Goal: Task Accomplishment & Management: Manage account settings

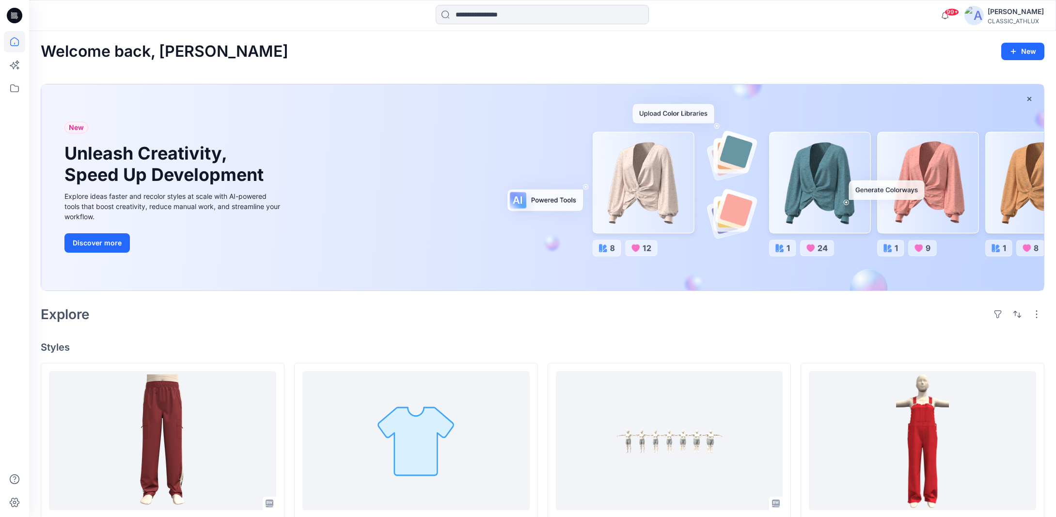
scroll to position [194, 0]
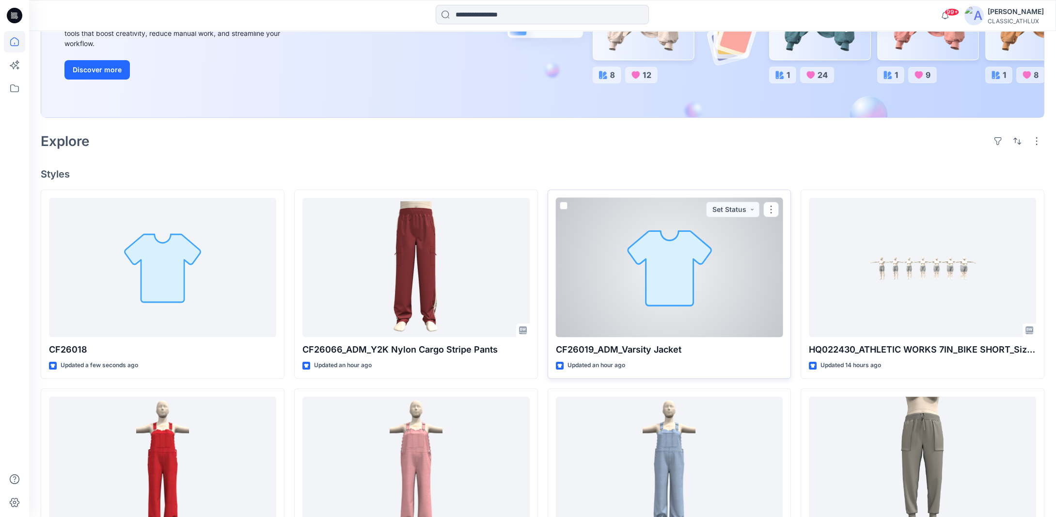
scroll to position [194, 0]
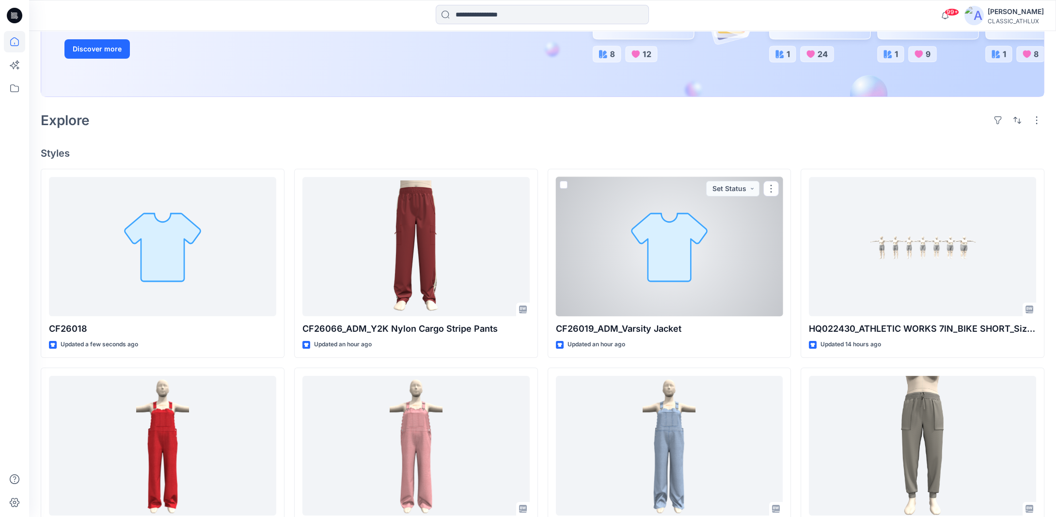
click at [752, 305] on div at bounding box center [669, 247] width 227 height 140
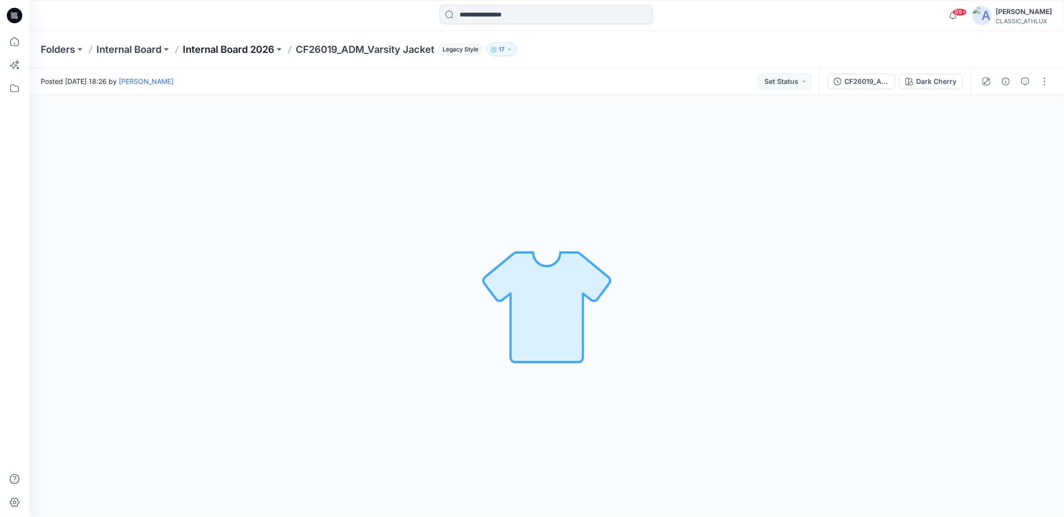
click at [258, 51] on p "Internal Board 2026" at bounding box center [229, 50] width 92 height 14
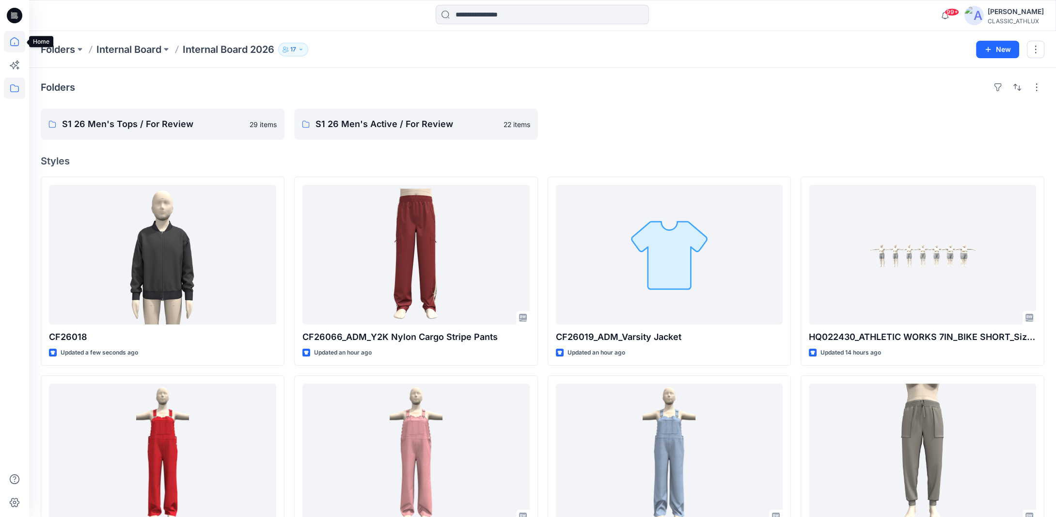
click at [15, 42] on icon at bounding box center [14, 41] width 21 height 21
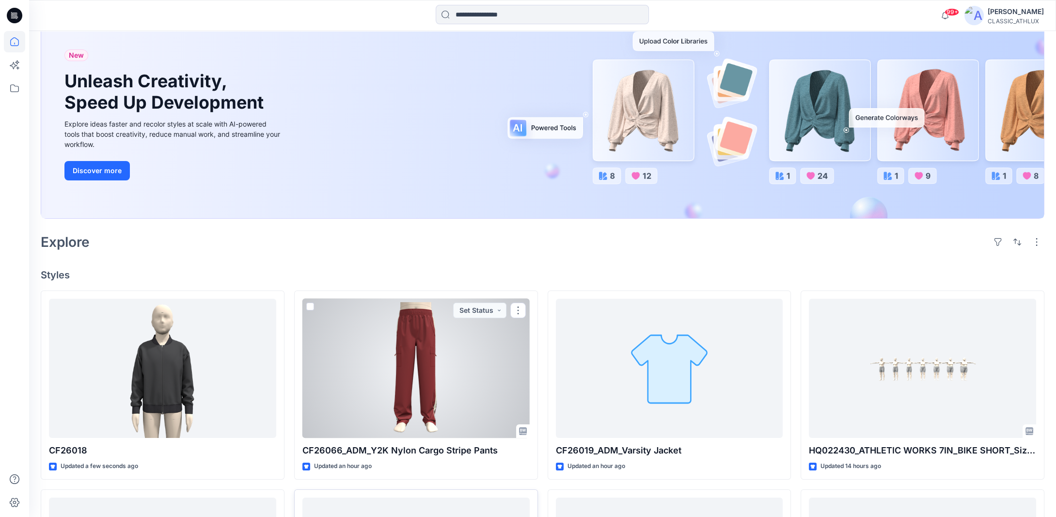
scroll to position [242, 0]
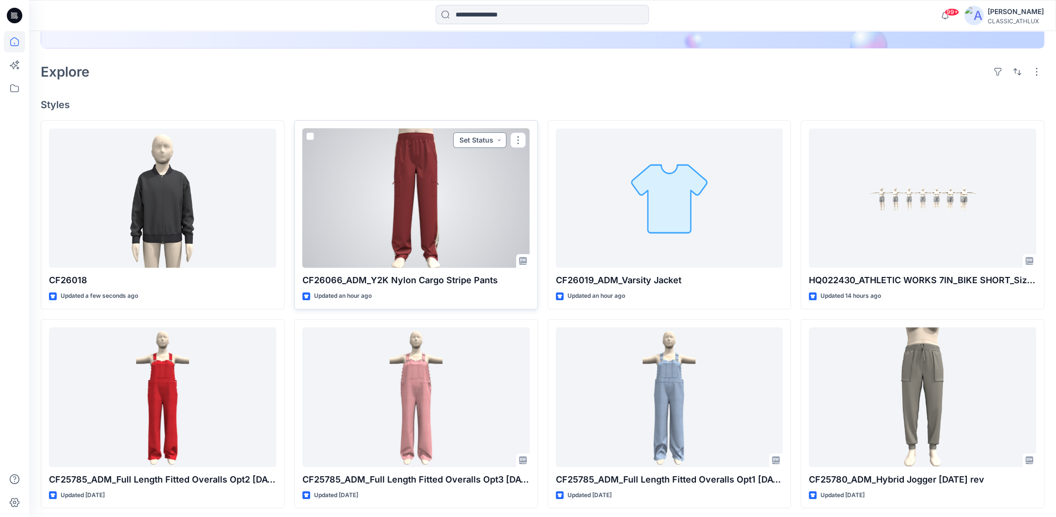
click at [496, 141] on button "Set Status" at bounding box center [479, 140] width 53 height 16
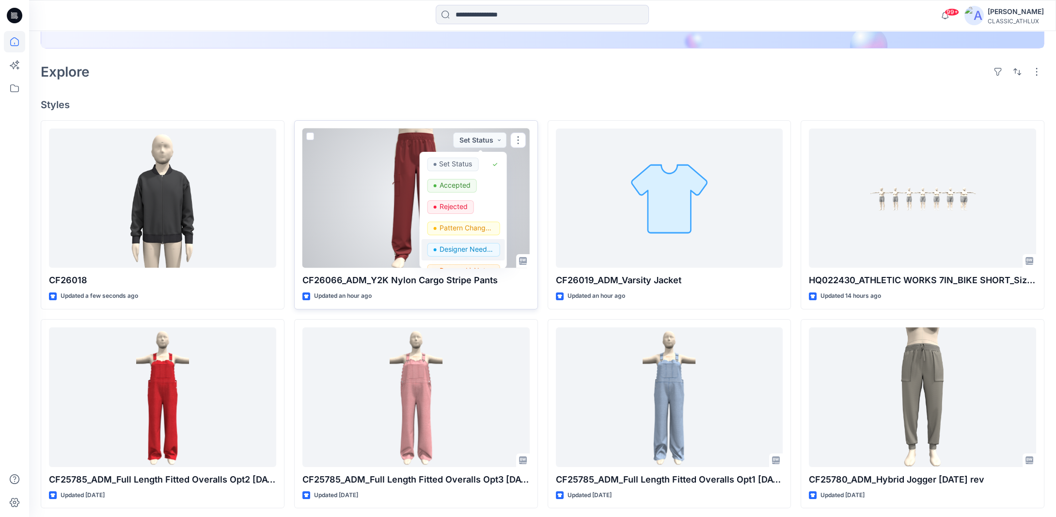
click at [438, 250] on span "Designer Need To Review" at bounding box center [463, 250] width 73 height 14
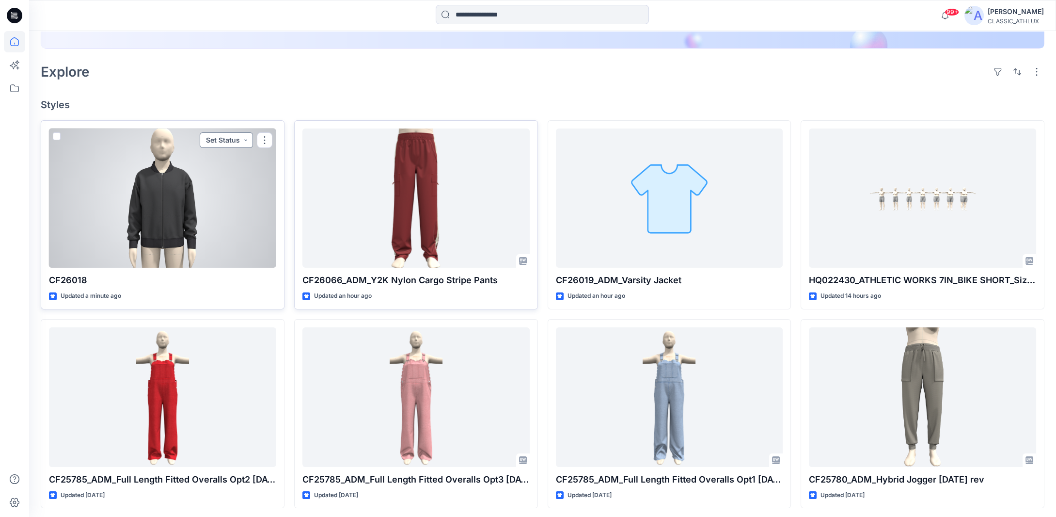
click at [245, 142] on button "Set Status" at bounding box center [226, 140] width 53 height 16
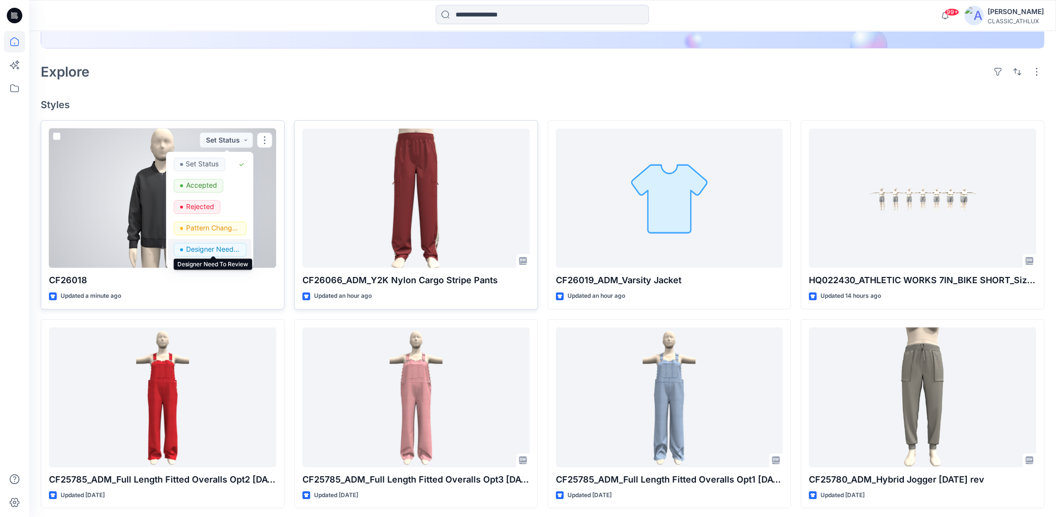
click at [198, 247] on p "Designer Need To Review" at bounding box center [213, 249] width 54 height 13
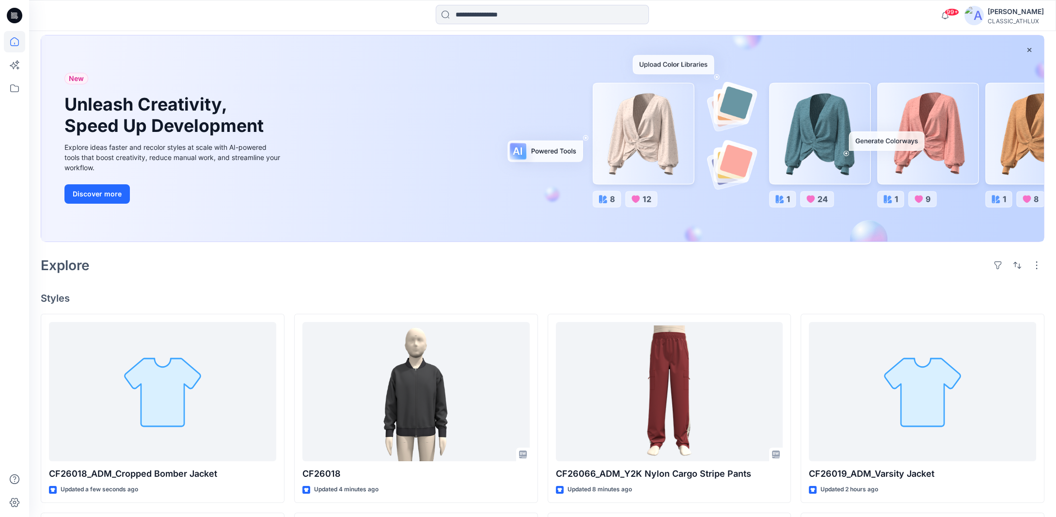
scroll to position [97, 0]
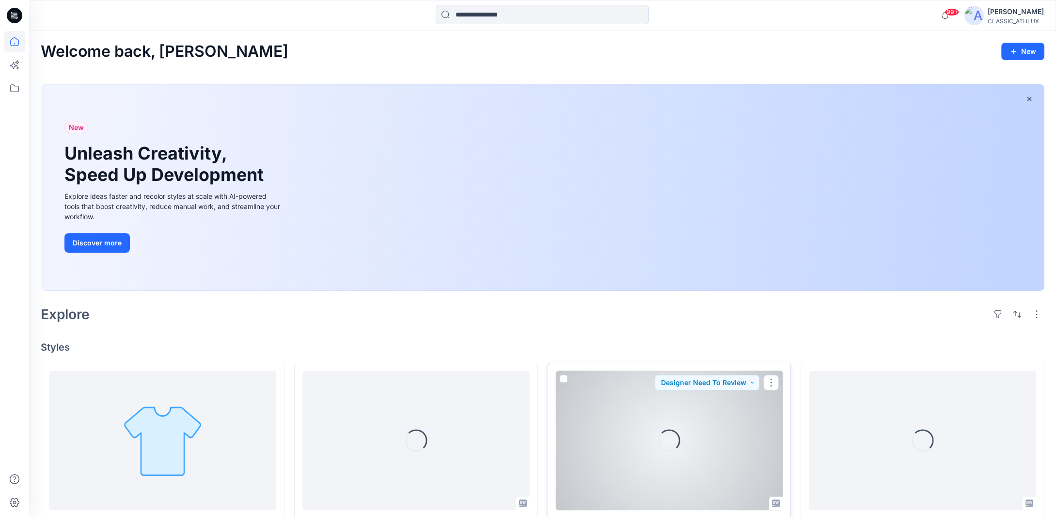
scroll to position [145, 0]
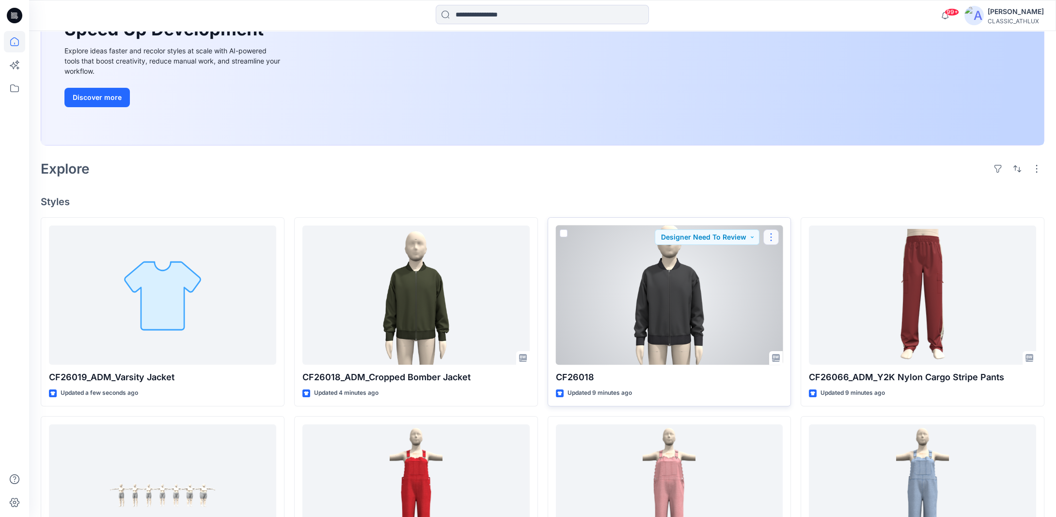
click at [775, 239] on button "button" at bounding box center [771, 237] width 16 height 16
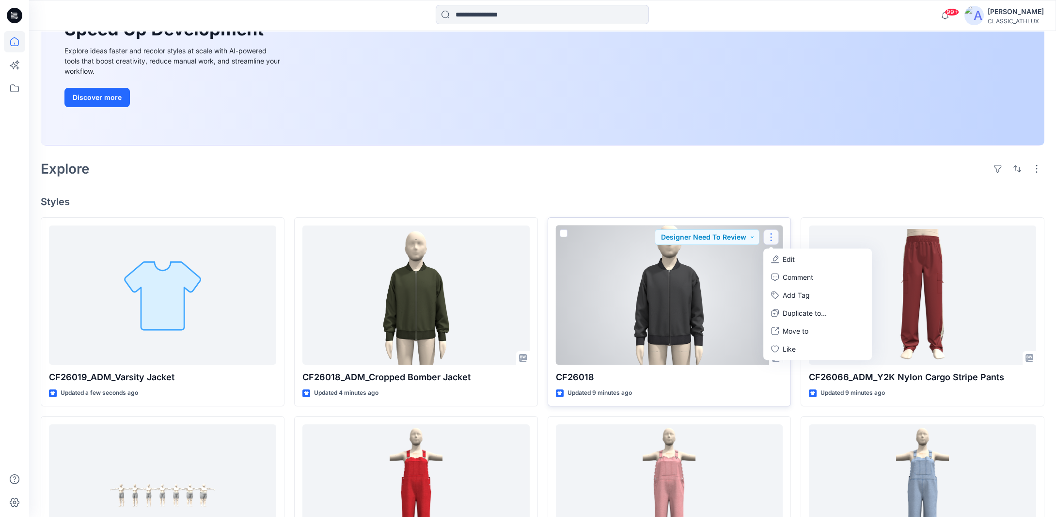
click at [791, 258] on p "Edit" at bounding box center [789, 259] width 12 height 10
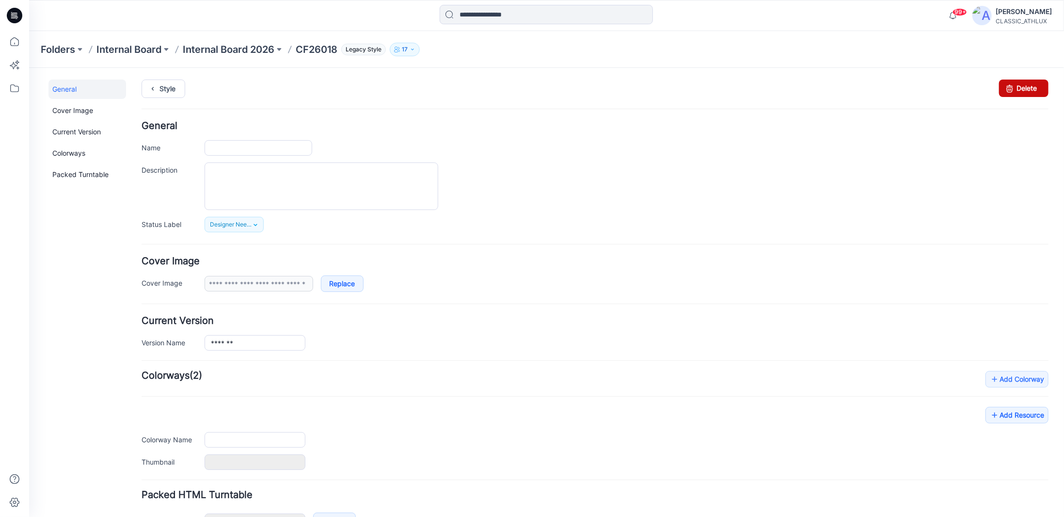
type input "*******"
type input "**********"
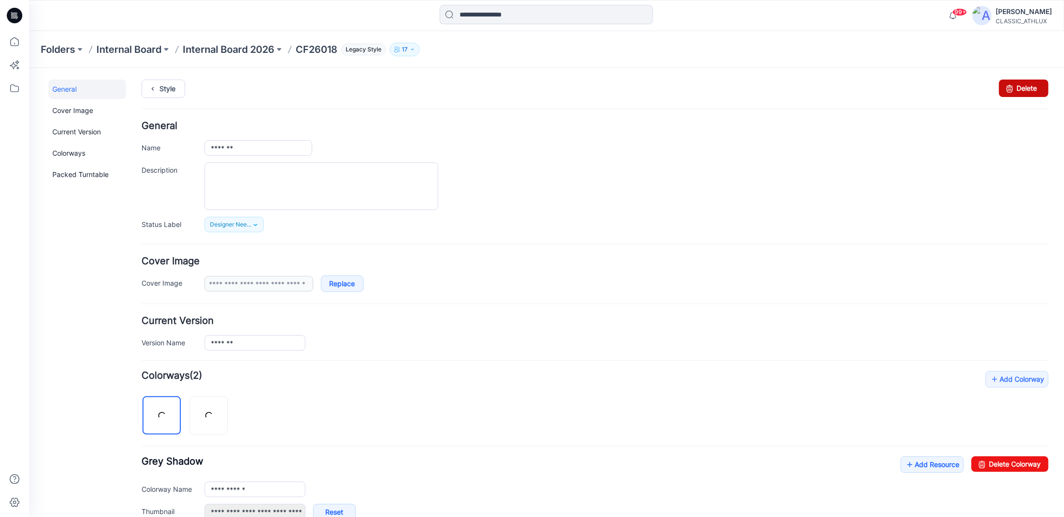
drag, startPoint x: 1000, startPoint y: 90, endPoint x: 593, endPoint y: 96, distance: 407.2
click at [1002, 90] on icon at bounding box center [1009, 87] width 14 height 17
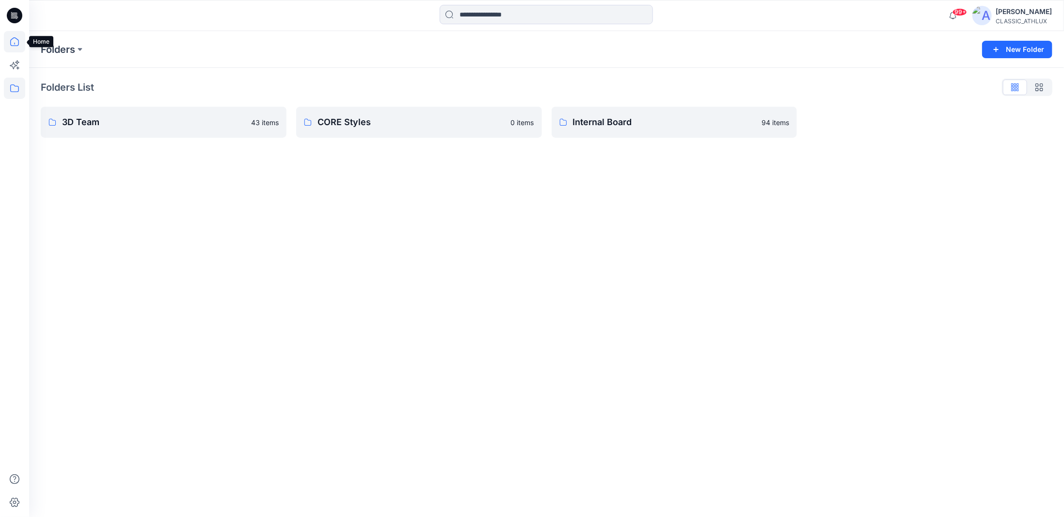
click at [12, 39] on icon at bounding box center [14, 41] width 21 height 21
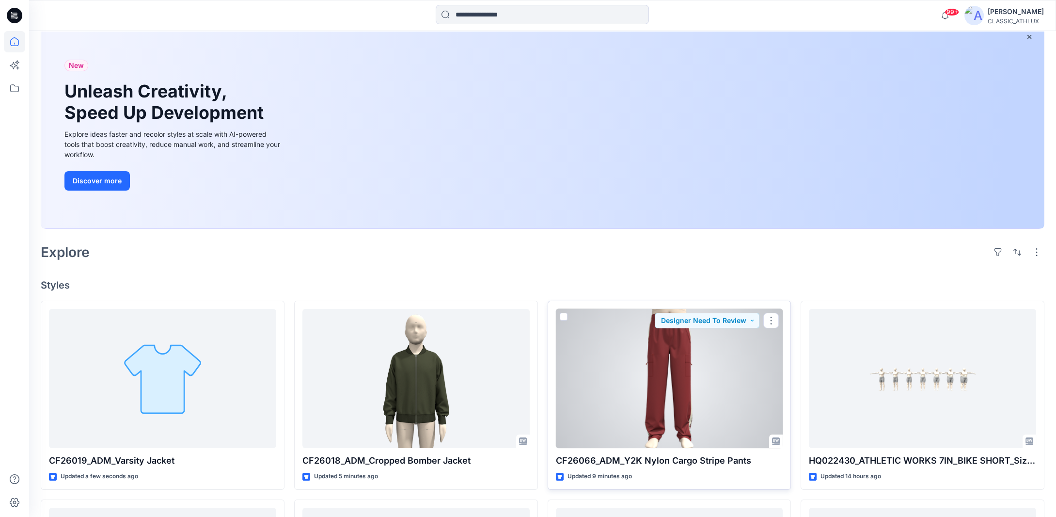
scroll to position [145, 0]
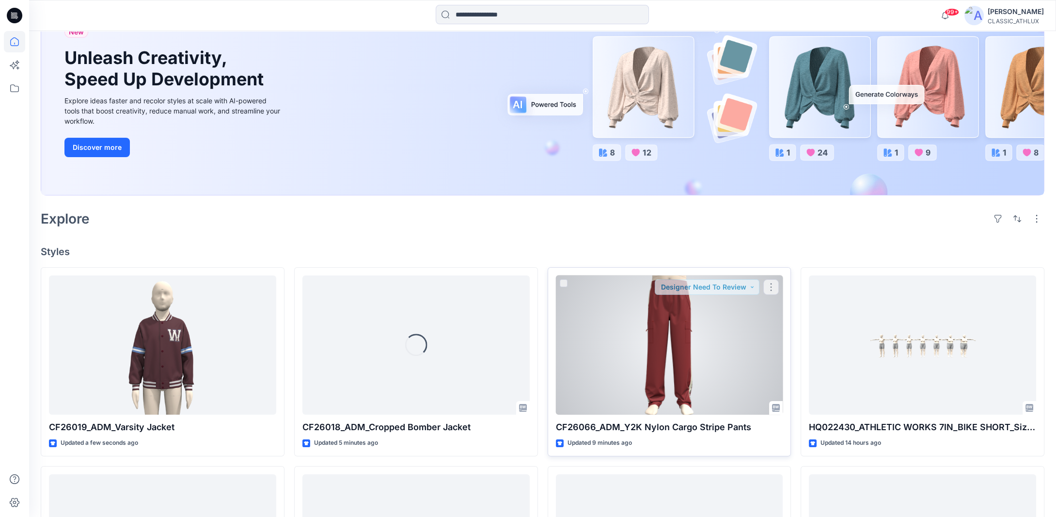
scroll to position [97, 0]
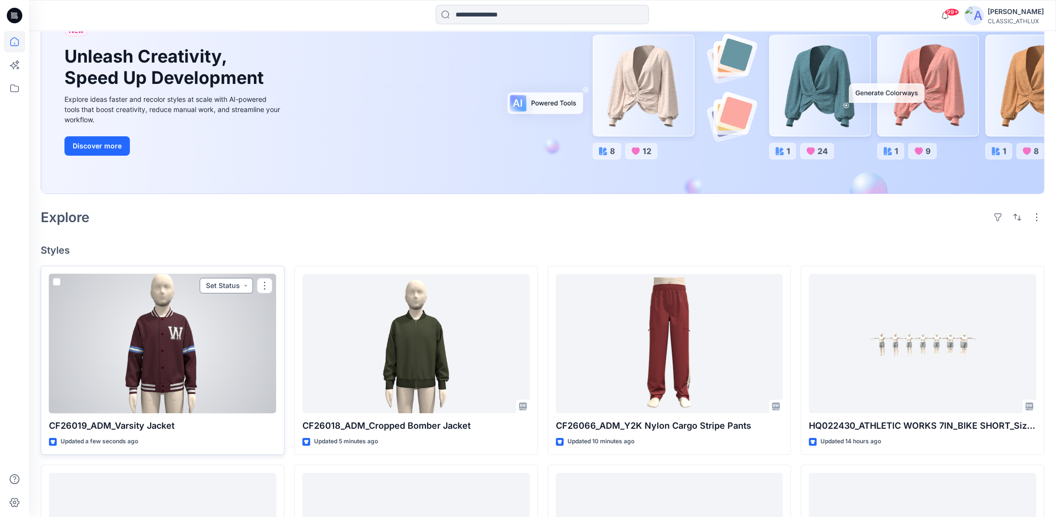
click at [245, 287] on button "Set Status" at bounding box center [226, 286] width 53 height 16
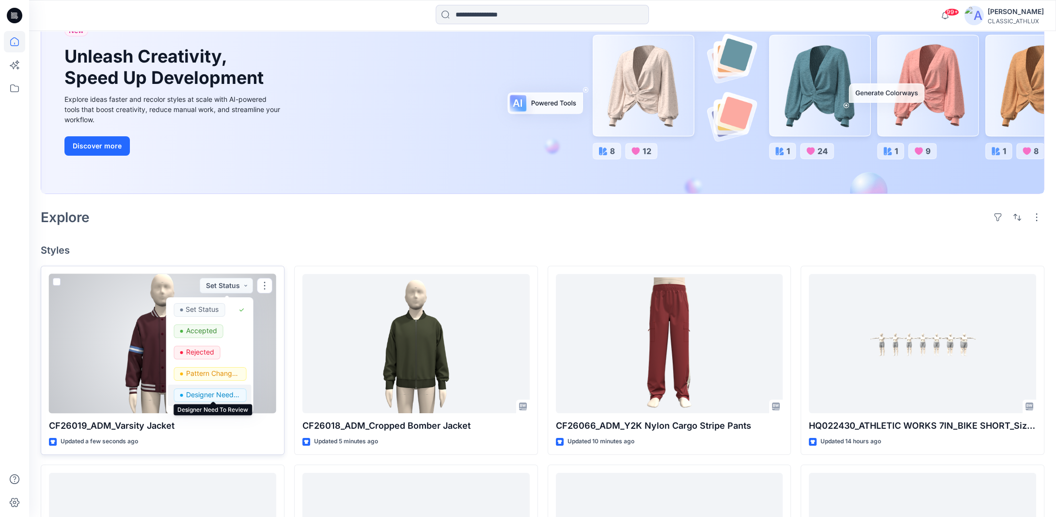
click at [208, 392] on p "Designer Need To Review" at bounding box center [213, 394] width 54 height 13
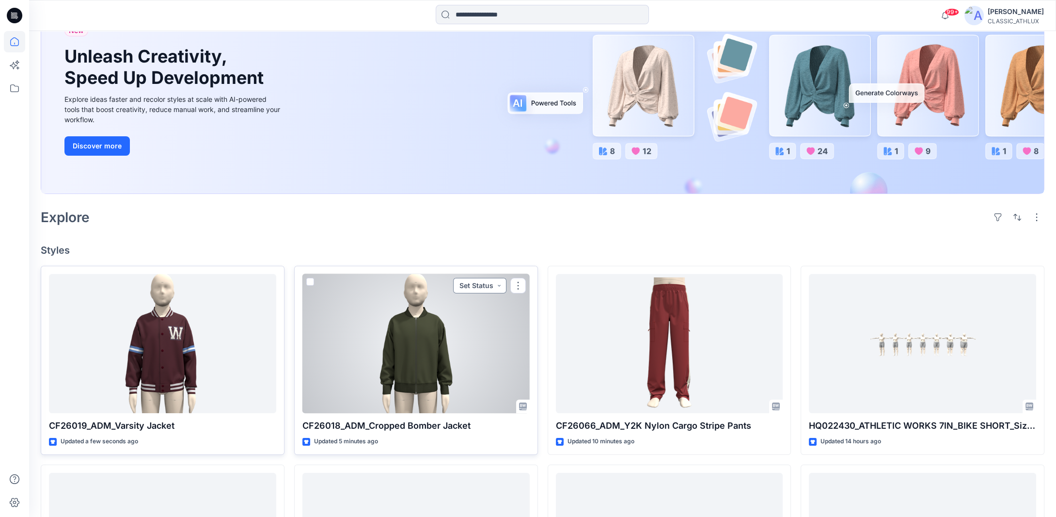
click at [498, 283] on button "Set Status" at bounding box center [479, 286] width 53 height 16
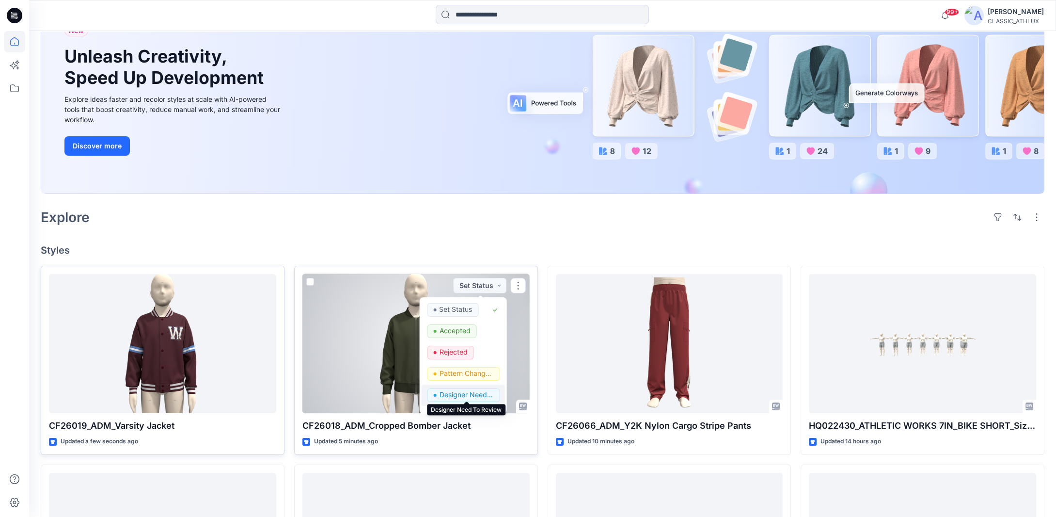
click at [462, 389] on p "Designer Need To Review" at bounding box center [466, 394] width 54 height 13
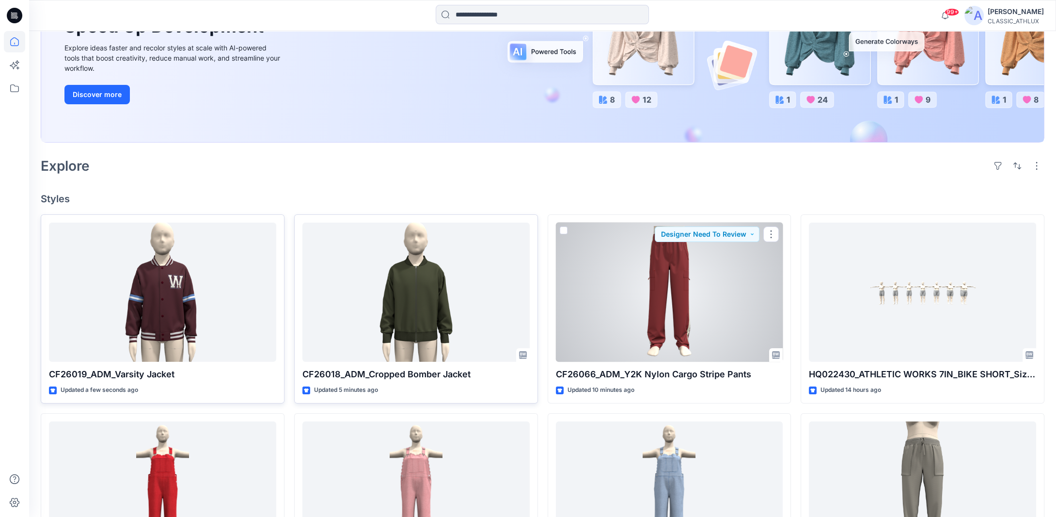
scroll to position [242, 0]
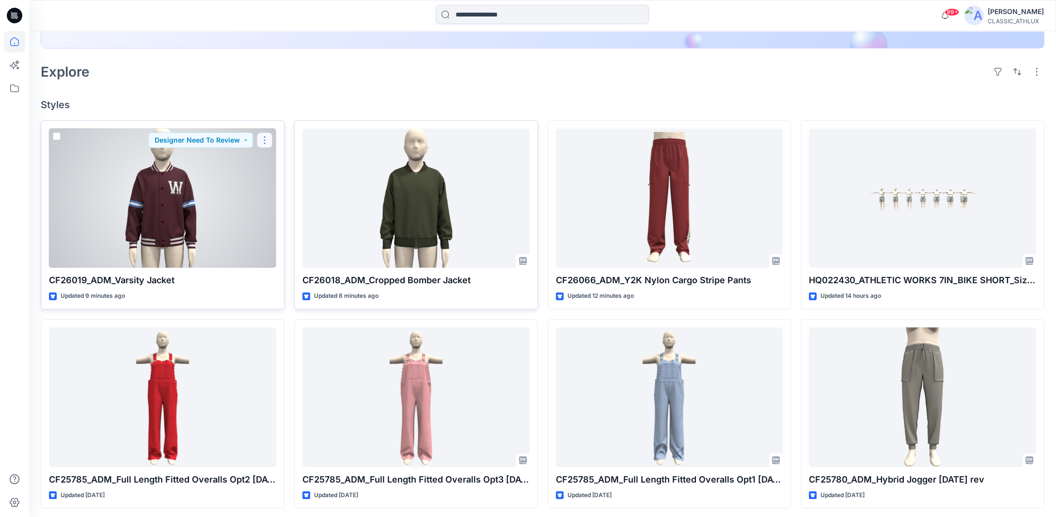
click at [267, 142] on button "button" at bounding box center [265, 140] width 16 height 16
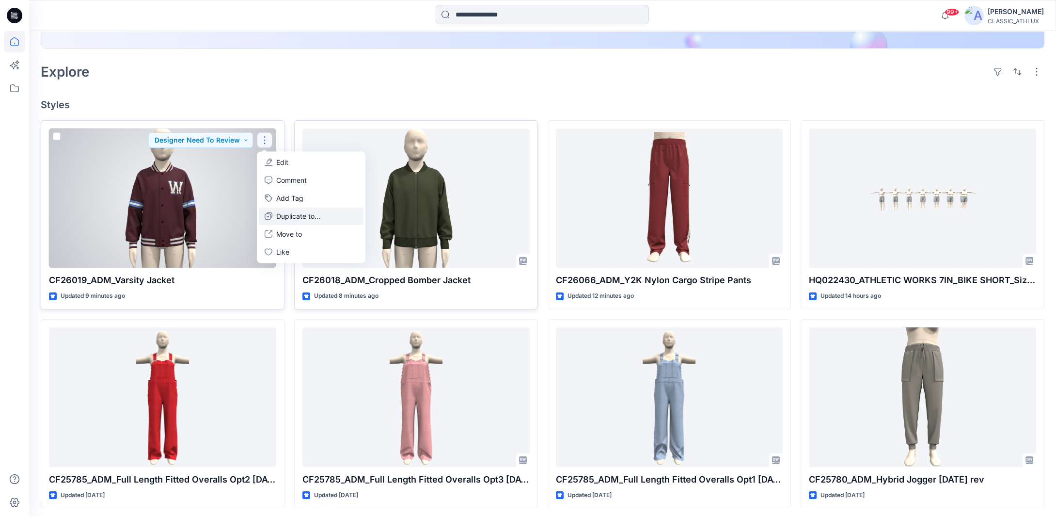
click at [288, 218] on p "Duplicate to..." at bounding box center [298, 216] width 44 height 10
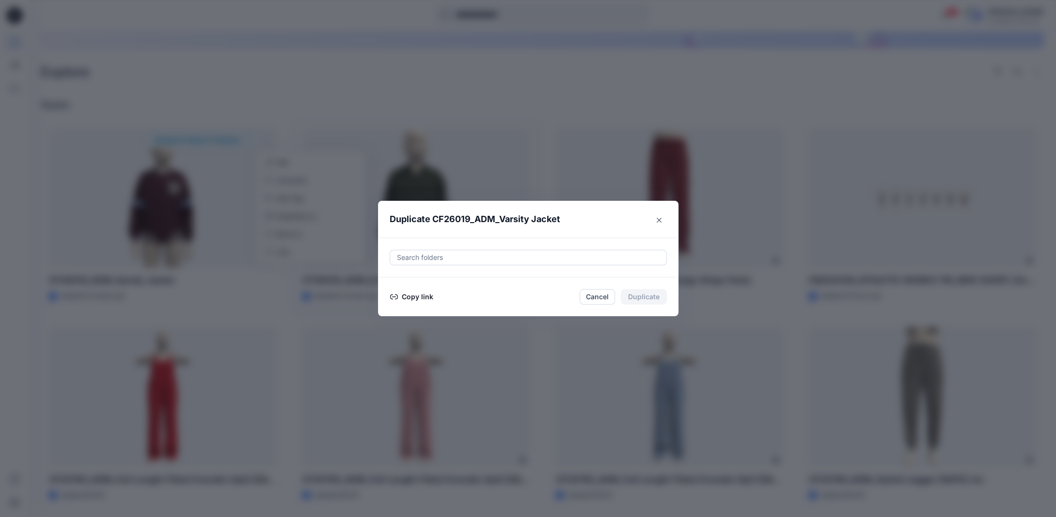
click at [415, 294] on button "Copy link" at bounding box center [412, 297] width 44 height 12
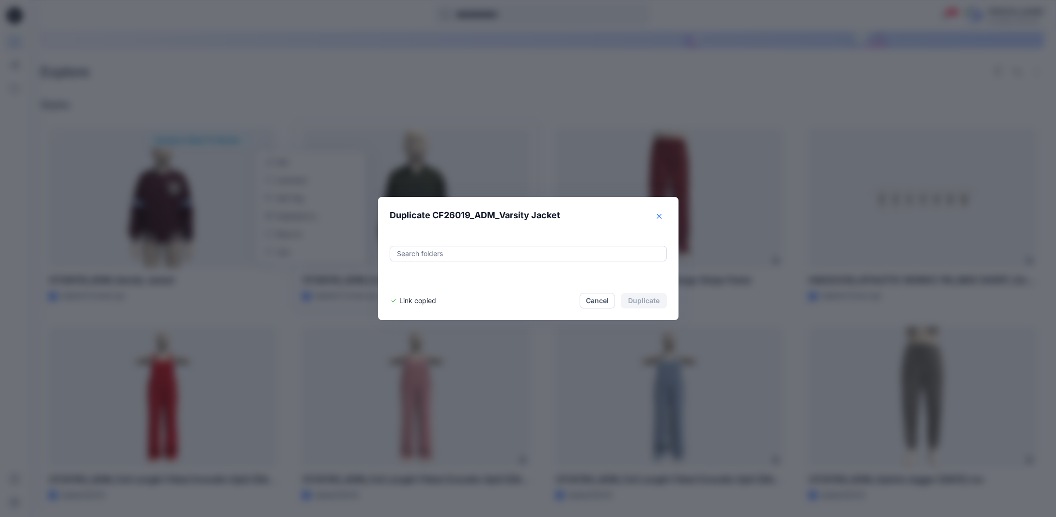
click at [660, 219] on icon "Close" at bounding box center [659, 216] width 5 height 5
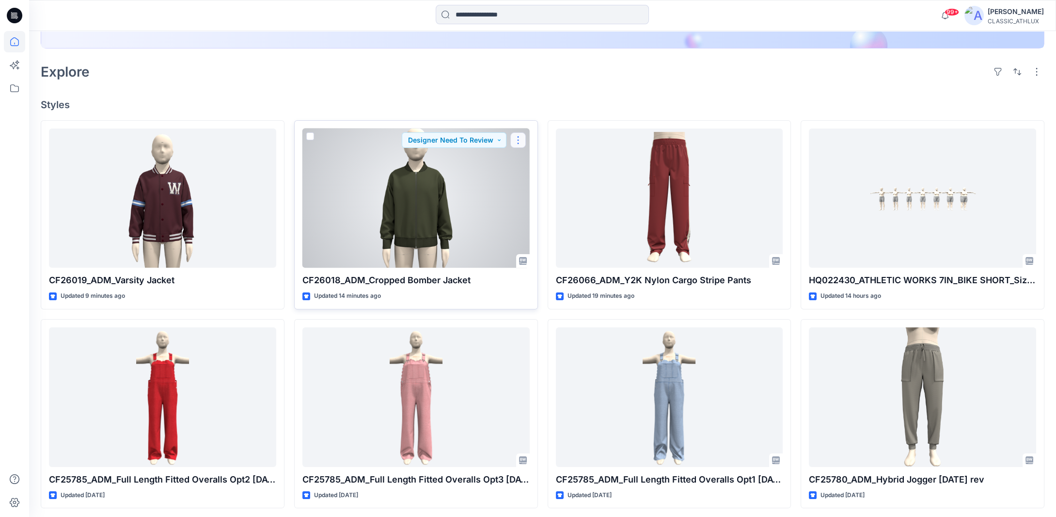
click at [522, 141] on button "button" at bounding box center [518, 140] width 16 height 16
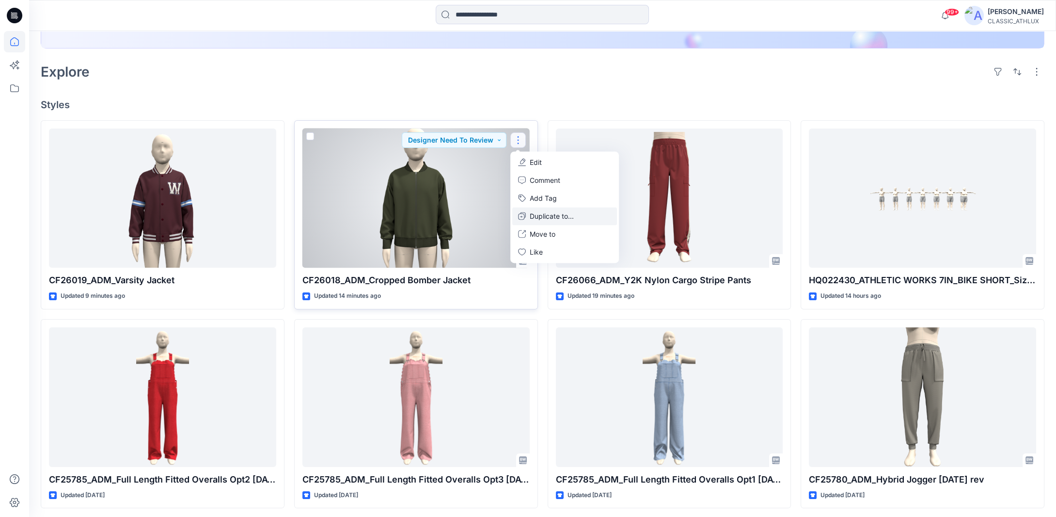
click at [536, 217] on p "Duplicate to..." at bounding box center [552, 216] width 44 height 10
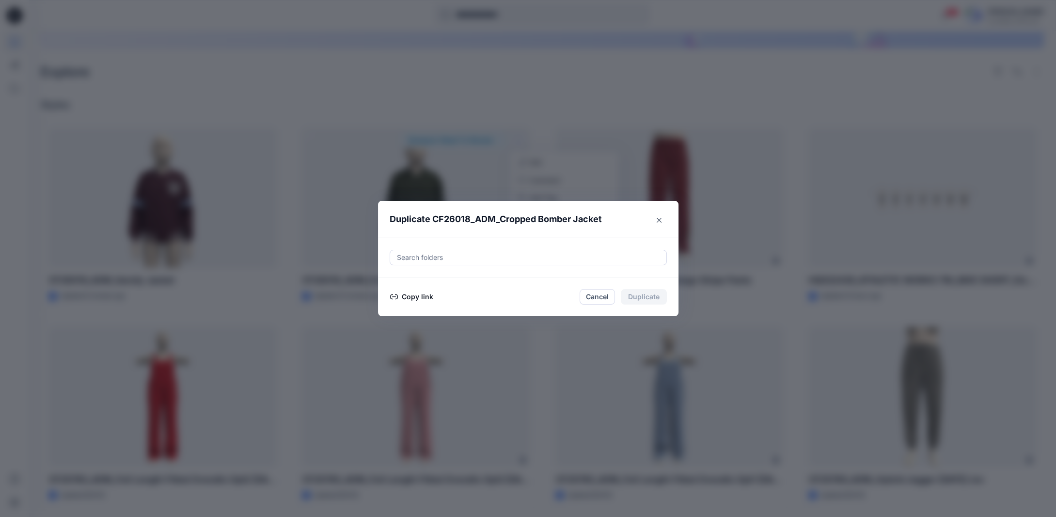
click at [419, 296] on button "Copy link" at bounding box center [412, 297] width 44 height 12
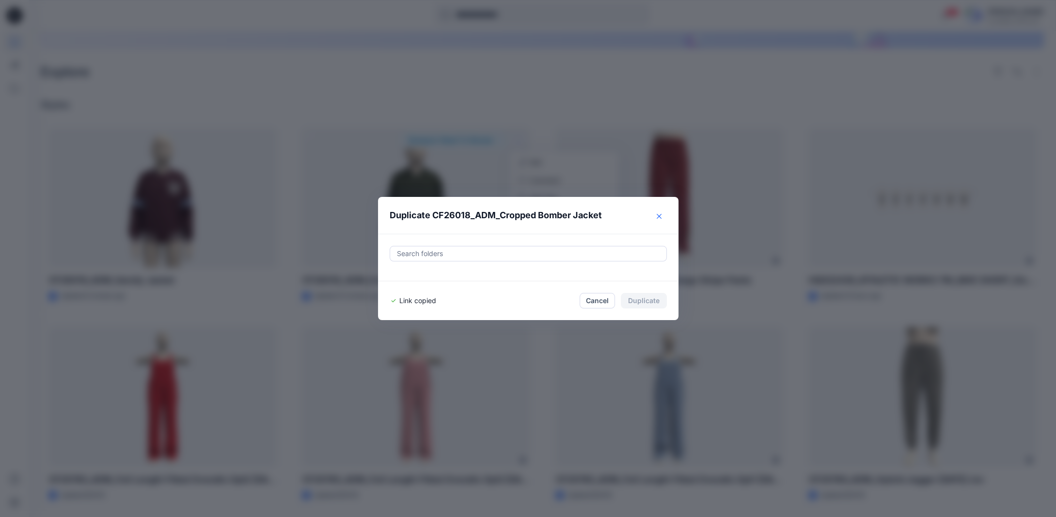
click at [666, 213] on button "Close" at bounding box center [659, 216] width 16 height 16
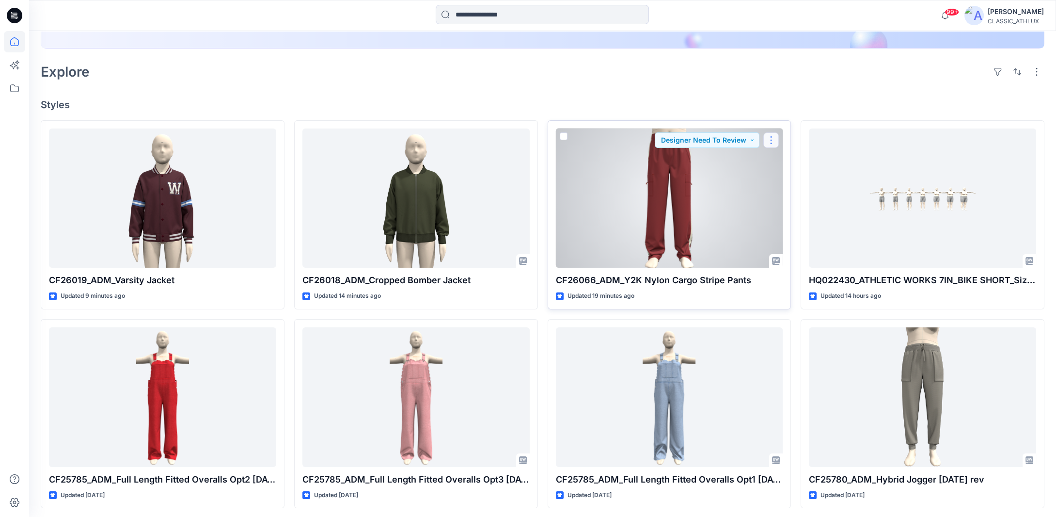
click at [766, 139] on button "button" at bounding box center [771, 140] width 16 height 16
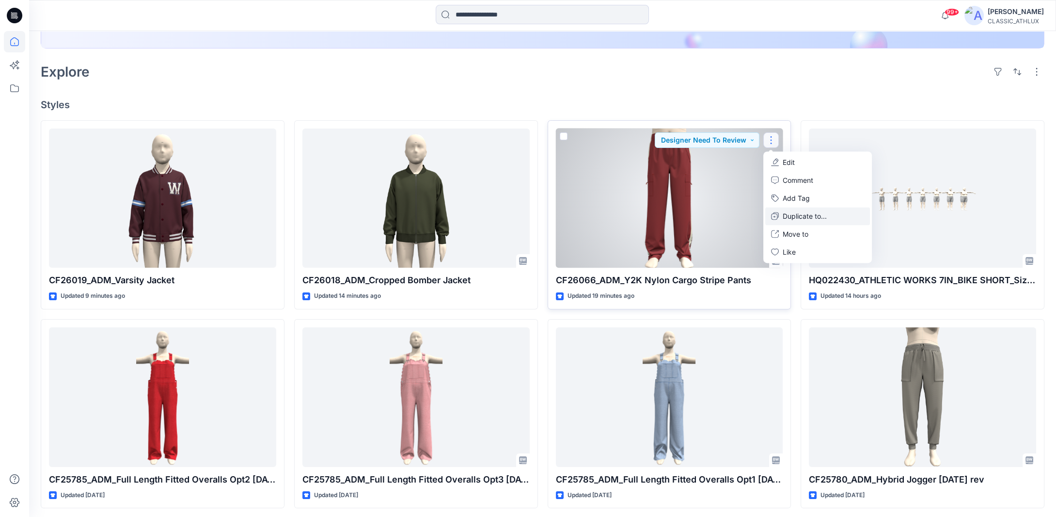
click at [793, 215] on p "Duplicate to..." at bounding box center [805, 216] width 44 height 10
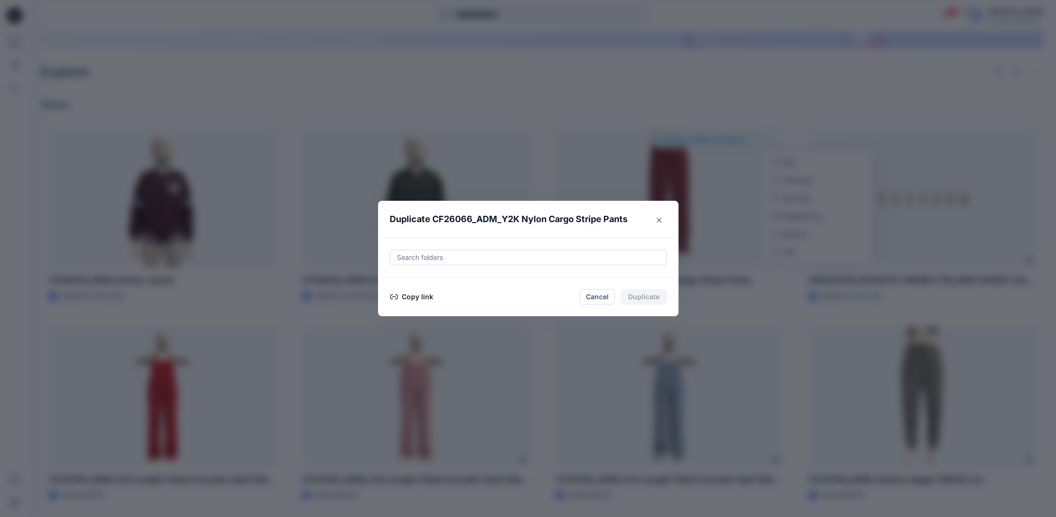
click at [418, 298] on button "Copy link" at bounding box center [412, 297] width 44 height 12
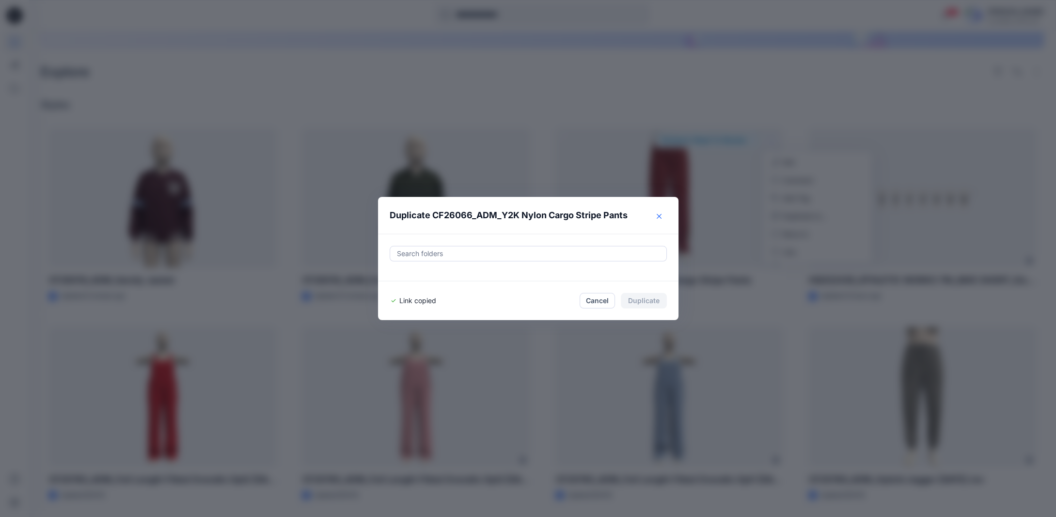
click at [661, 217] on icon "Close" at bounding box center [659, 216] width 5 height 5
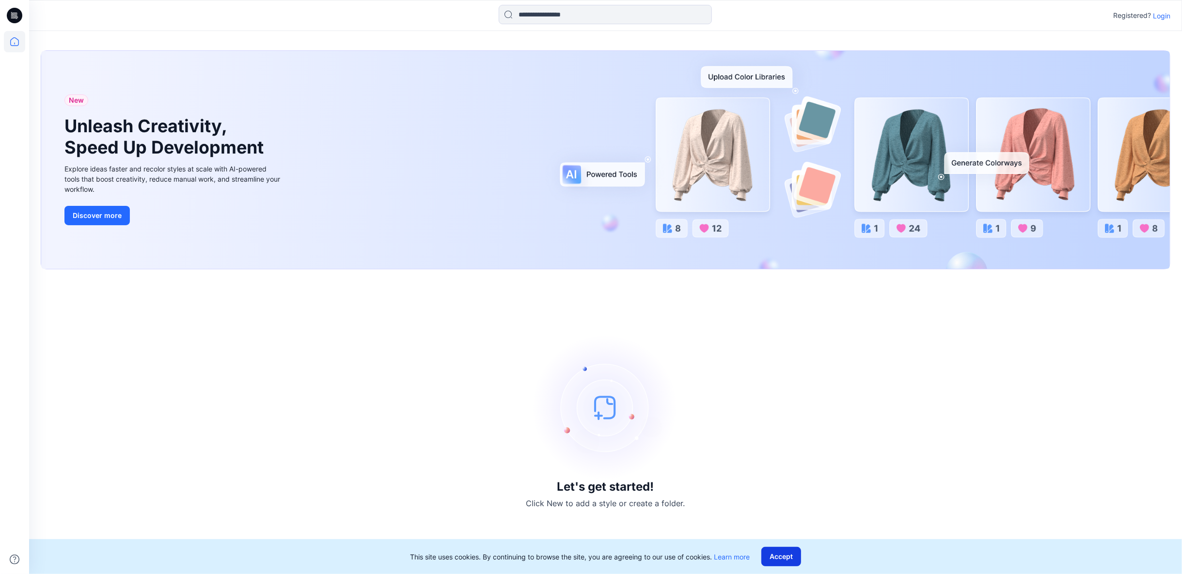
click at [790, 559] on button "Accept" at bounding box center [781, 556] width 40 height 19
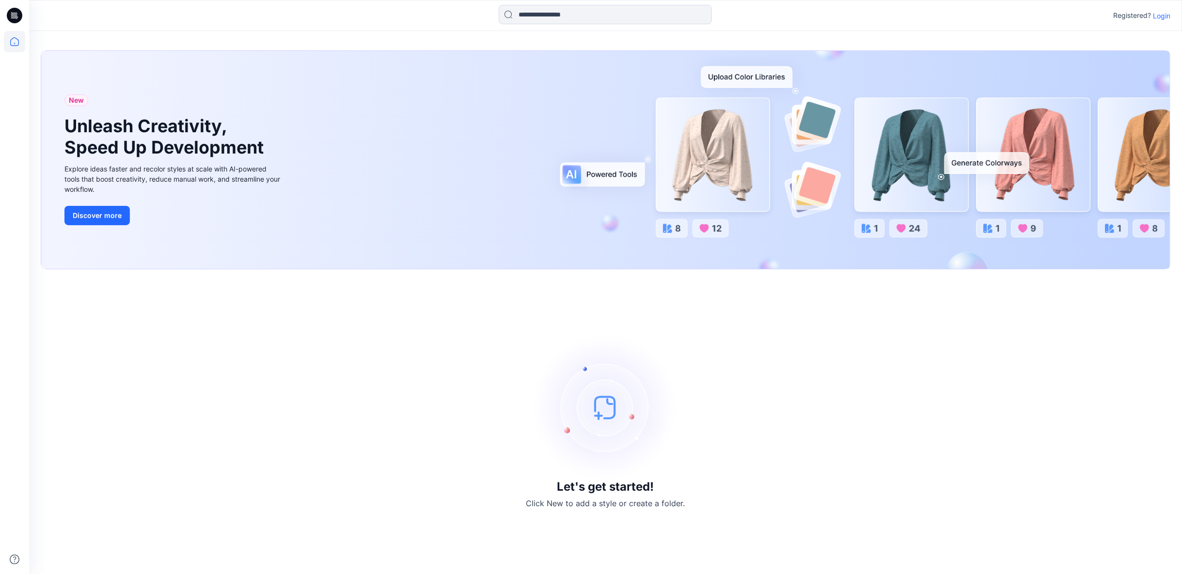
click at [1164, 19] on p "Login" at bounding box center [1161, 16] width 17 height 10
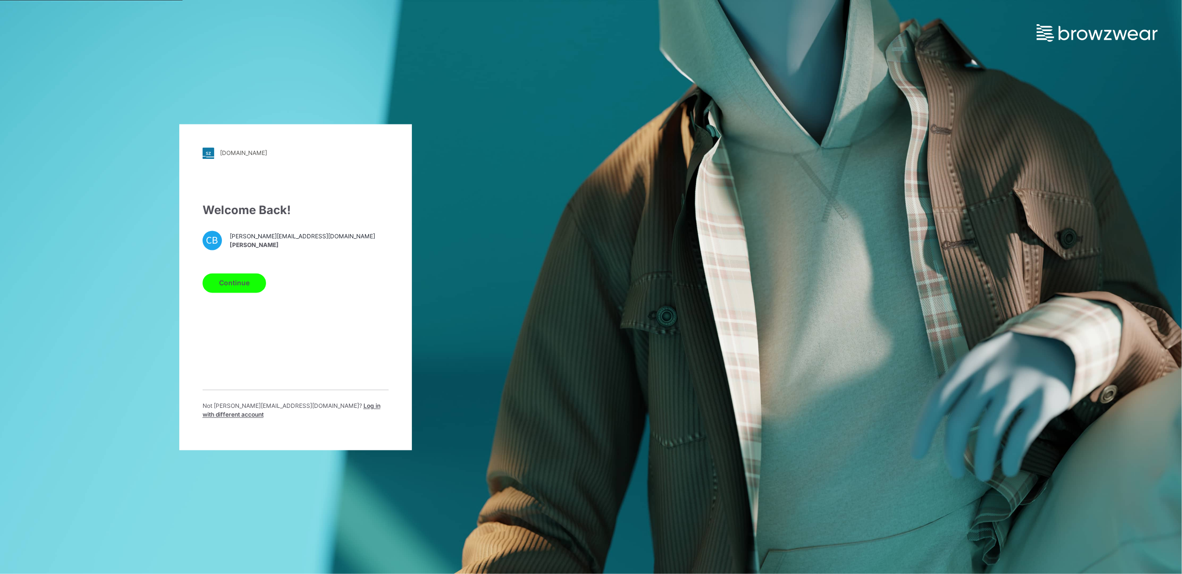
click at [250, 288] on button "Continue" at bounding box center [234, 282] width 63 height 19
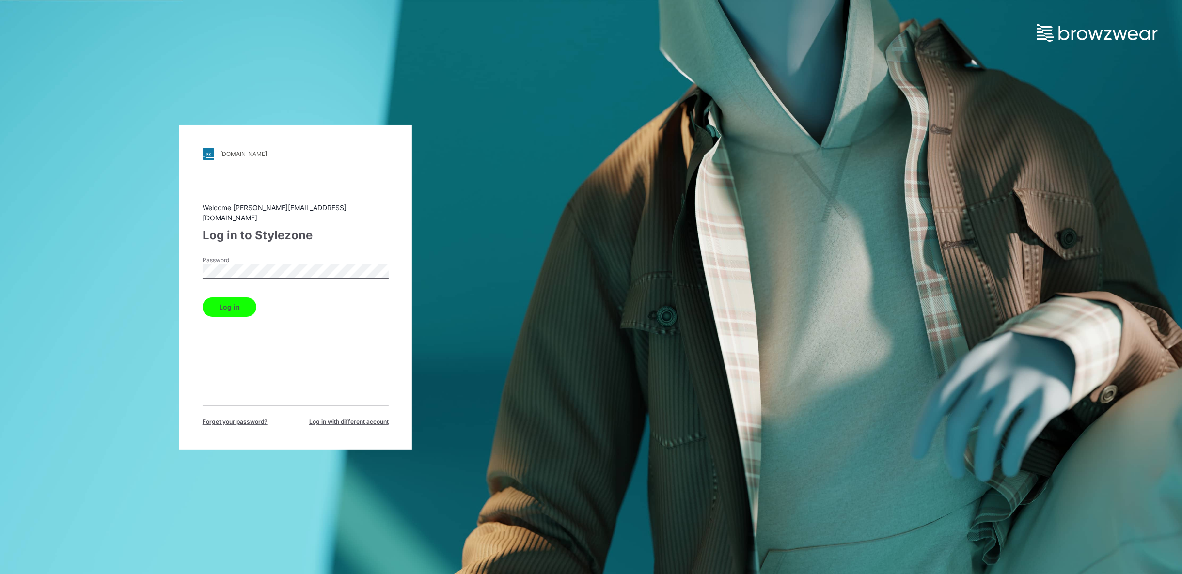
click at [236, 303] on button "Log in" at bounding box center [230, 307] width 54 height 19
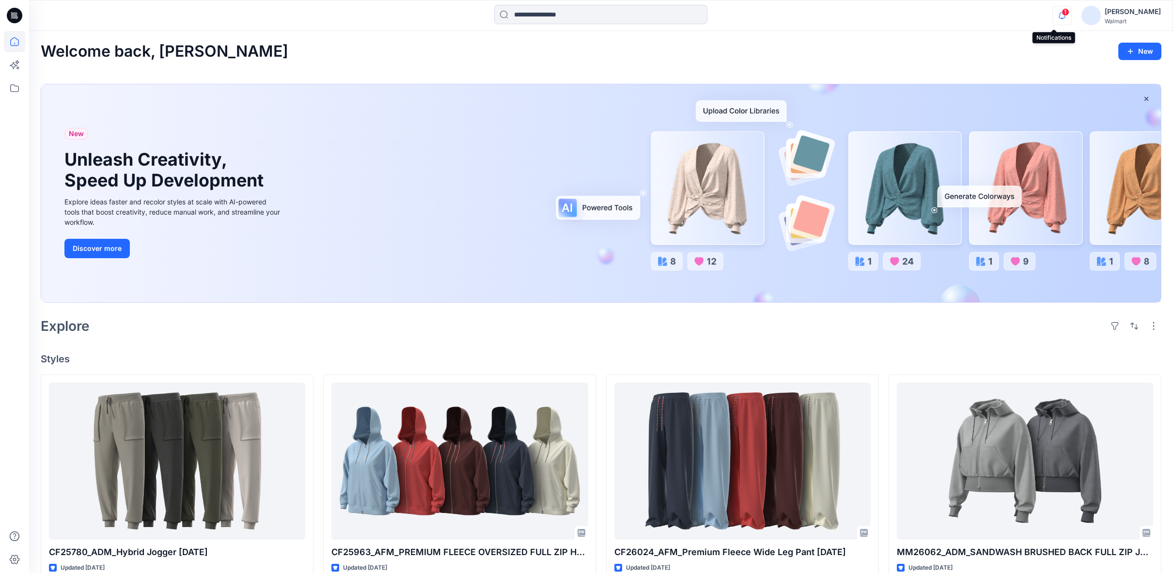
click at [1059, 16] on icon "button" at bounding box center [1062, 15] width 7 height 6
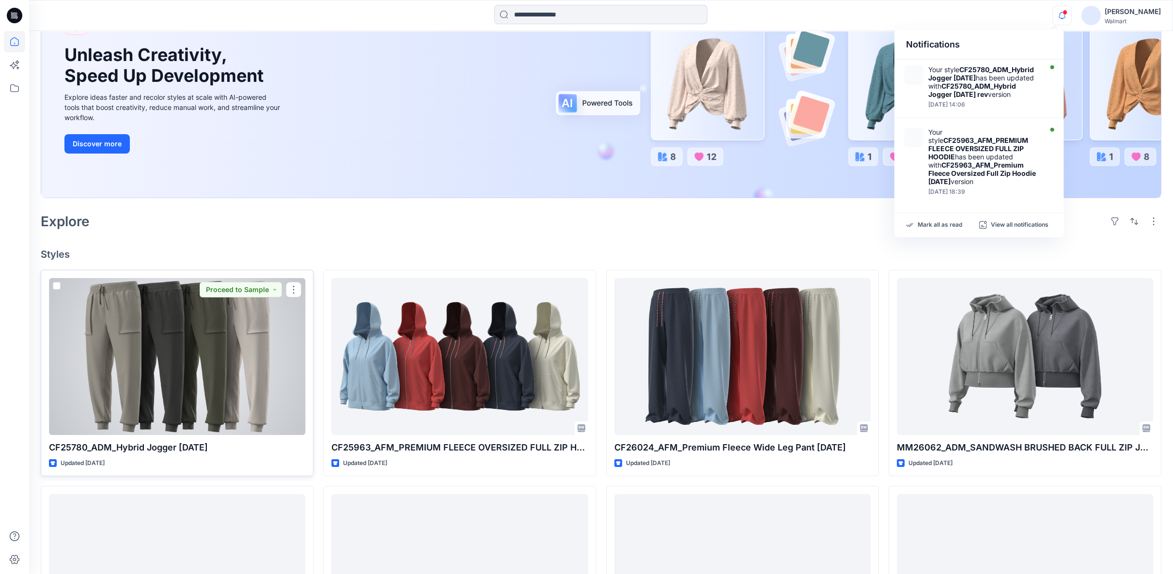
scroll to position [108, 0]
